Goal: Check status: Check status

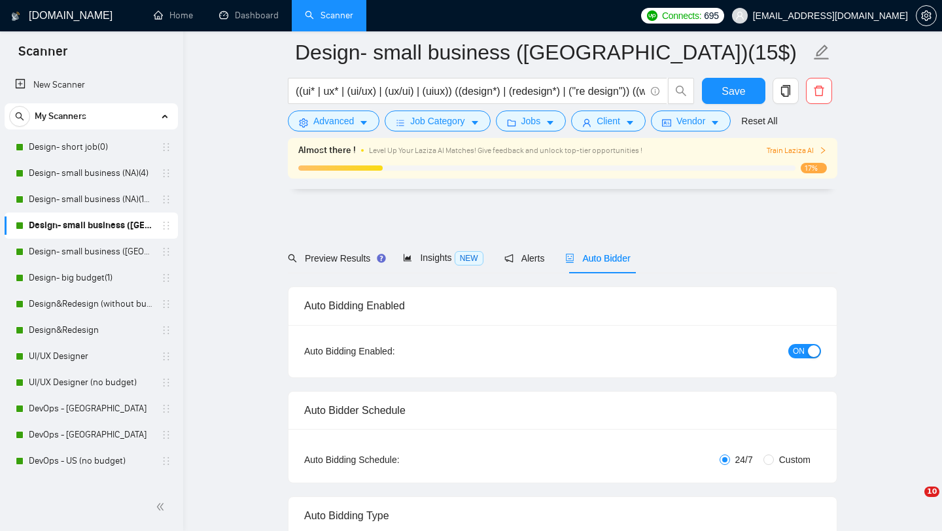
scroll to position [2625, 0]
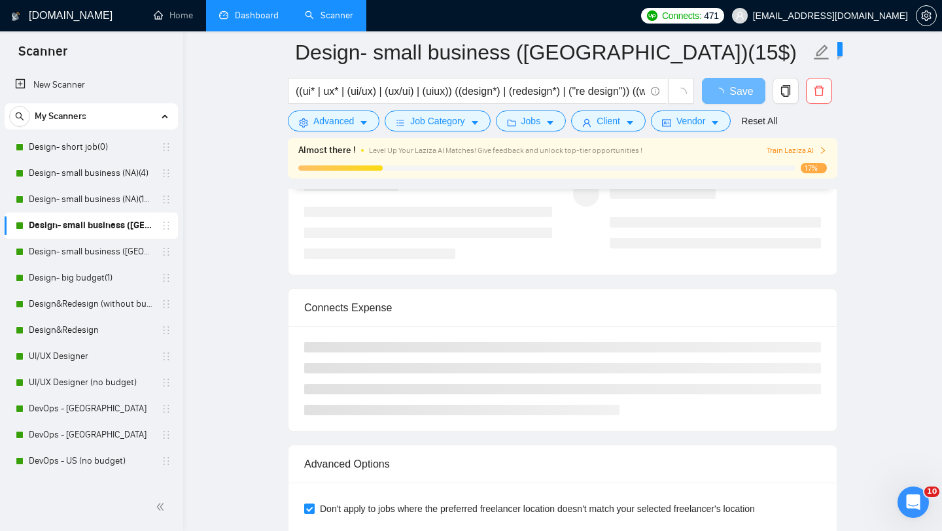
click at [258, 21] on link "Dashboard" at bounding box center [249, 15] width 60 height 11
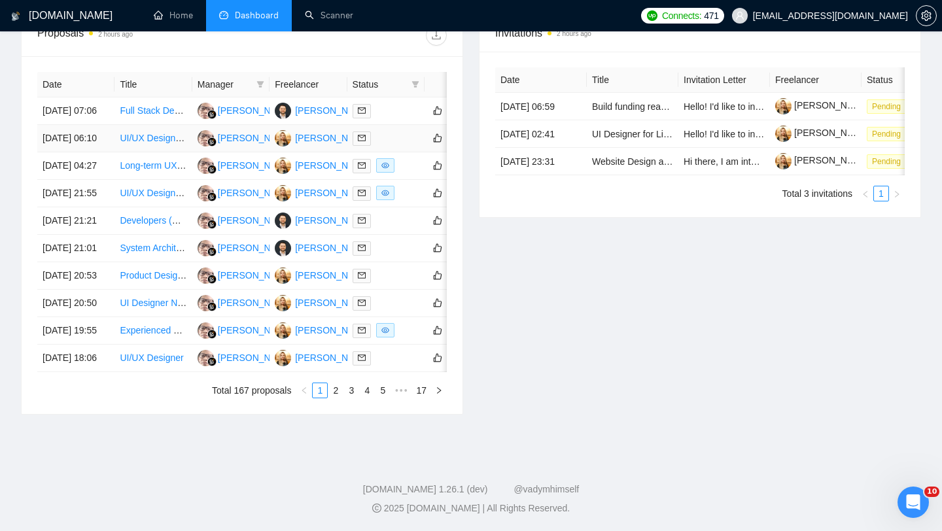
scroll to position [546, 0]
click at [333, 398] on link "2" at bounding box center [335, 390] width 14 height 14
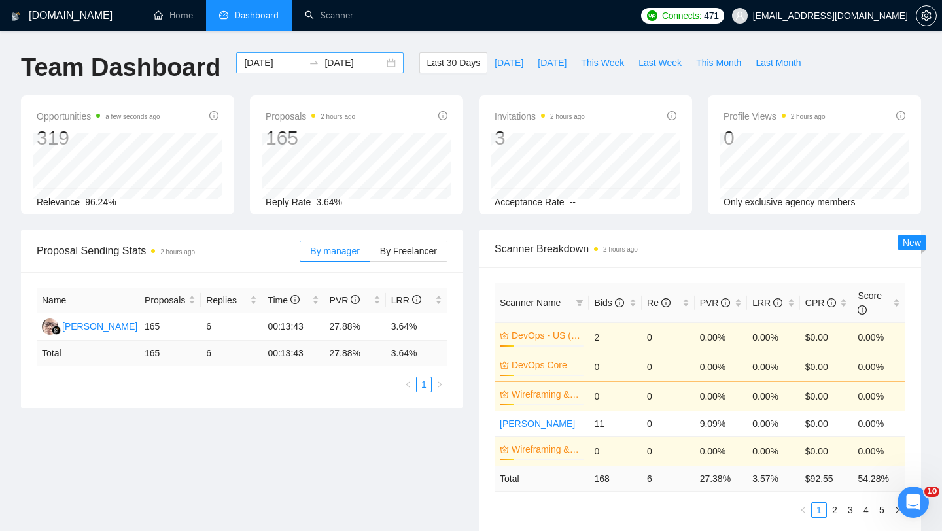
click at [381, 63] on div "2025-08-19 2025-09-18" at bounding box center [319, 62] width 167 height 21
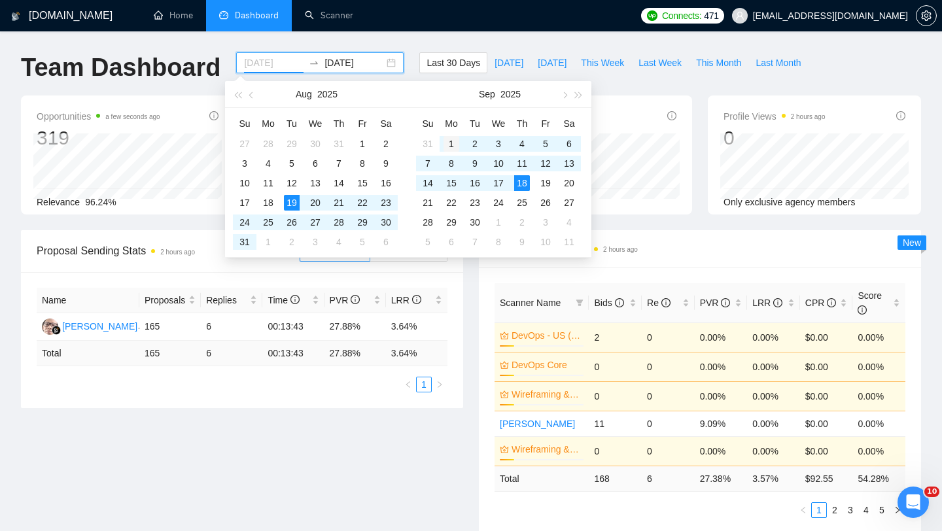
type input "2025-09-01"
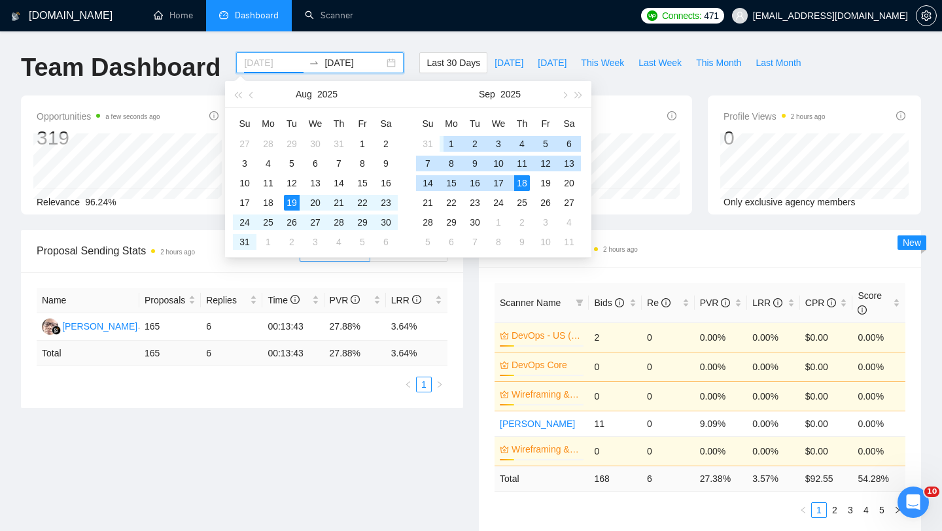
click at [450, 147] on div "1" at bounding box center [452, 144] width 16 height 16
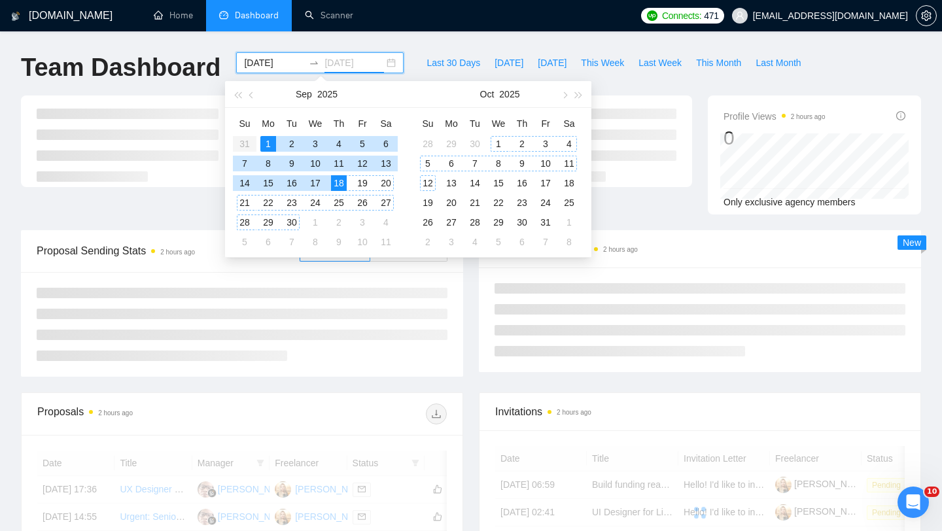
type input "2025-09-18"
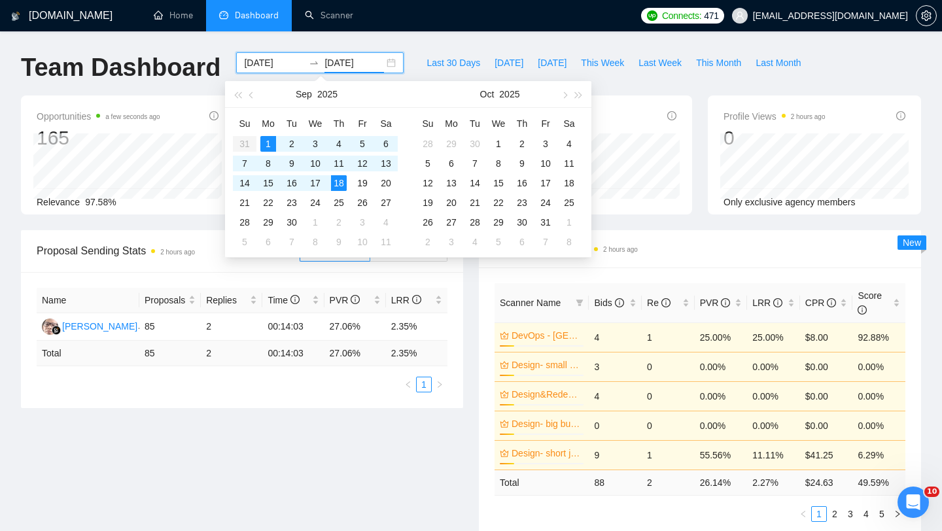
click at [477, 341] on div "Scanner Breakdown 2 hours ago Scanner Name Bids Re PVR LRR CPR Score DevOps - U…" at bounding box center [700, 383] width 458 height 307
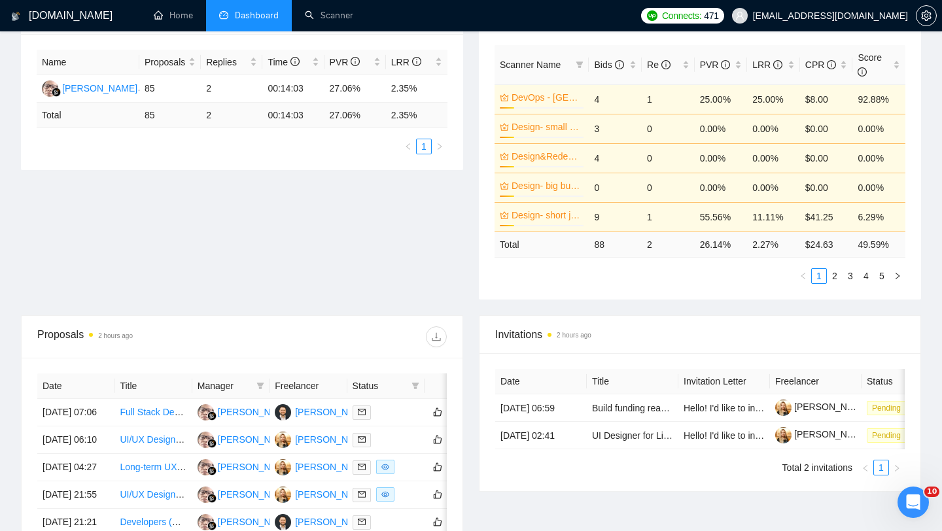
scroll to position [240, 0]
